Goal: Task Accomplishment & Management: Use online tool/utility

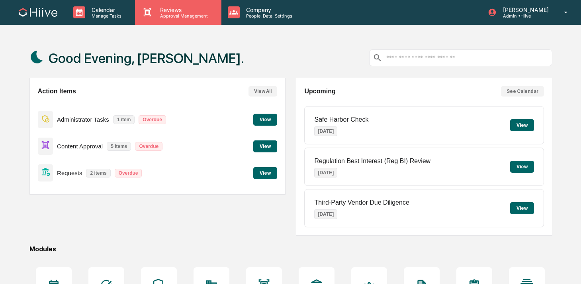
click at [164, 11] on p "Reviews" at bounding box center [183, 9] width 58 height 7
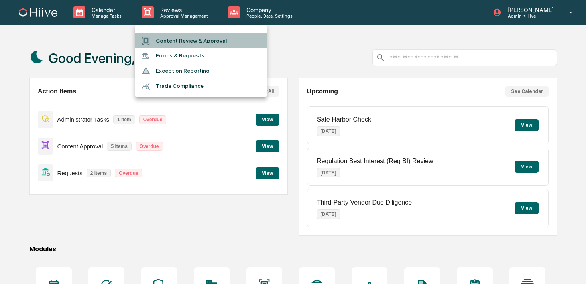
click at [164, 40] on li "Content Review & Approval" at bounding box center [201, 40] width 132 height 15
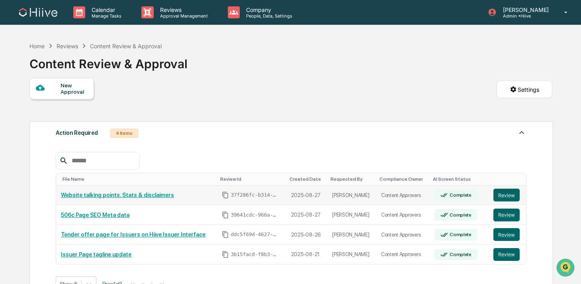
scroll to position [9, 0]
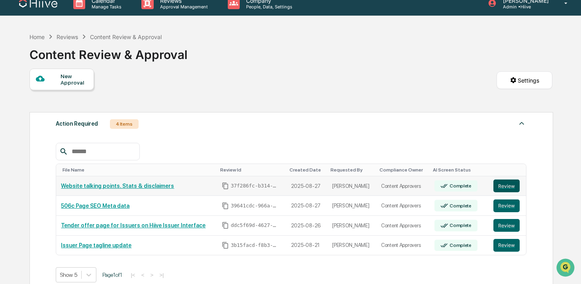
click at [506, 191] on button "Review" at bounding box center [507, 185] width 26 height 13
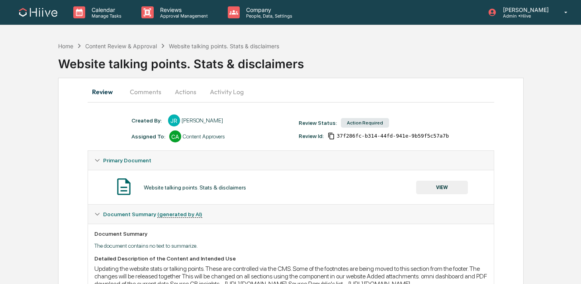
click at [141, 96] on button "Comments" at bounding box center [146, 91] width 44 height 19
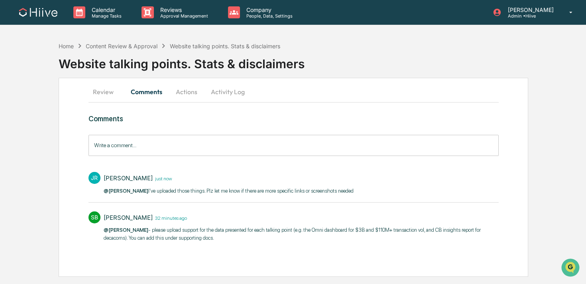
click at [116, 89] on button "Review" at bounding box center [106, 91] width 36 height 19
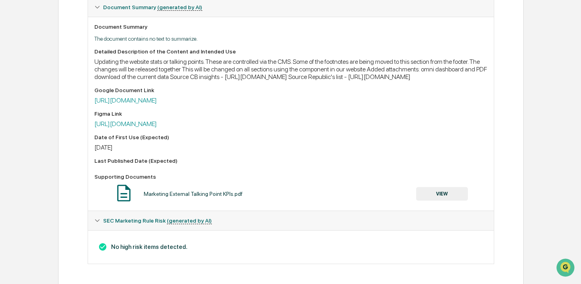
scroll to position [216, 0]
click at [448, 196] on button "VIEW" at bounding box center [442, 194] width 52 height 14
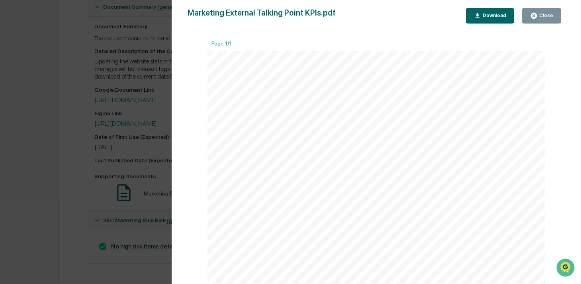
scroll to position [12, 0]
click at [316, 257] on link at bounding box center [302, 257] width 136 height 3
